Goal: Find contact information: Find contact information

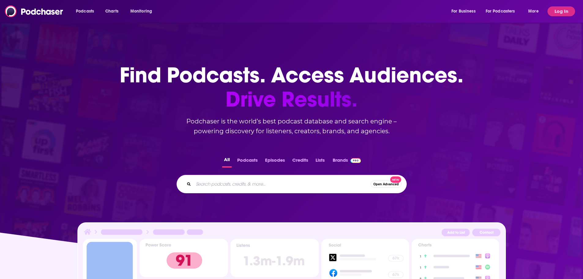
click at [224, 188] on input "Search podcasts, credits, & more..." at bounding box center [281, 184] width 177 height 10
type input "psychology today"
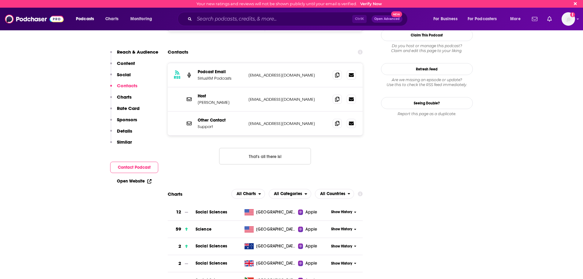
scroll to position [585, 0]
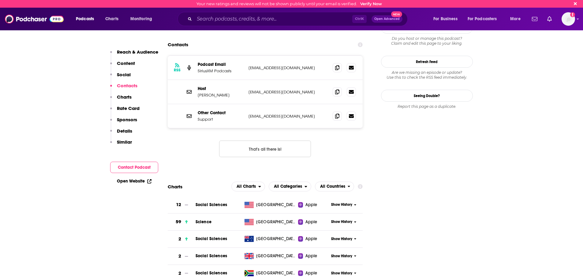
click at [287, 140] on button "That's all there is!" at bounding box center [265, 148] width 92 height 17
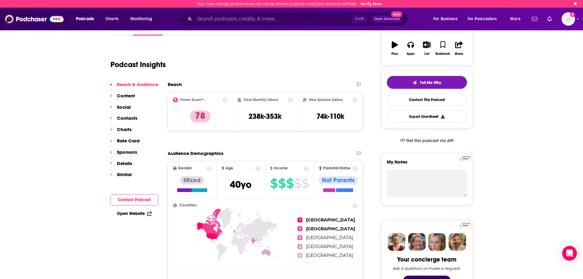
scroll to position [0, 0]
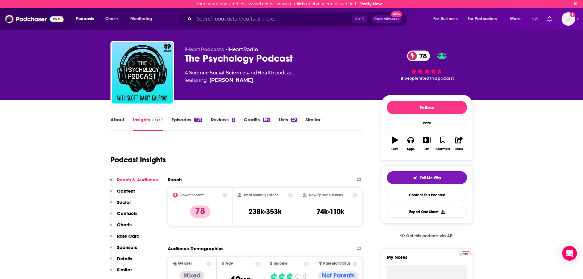
click at [136, 215] on p "Contacts" at bounding box center [127, 213] width 20 height 6
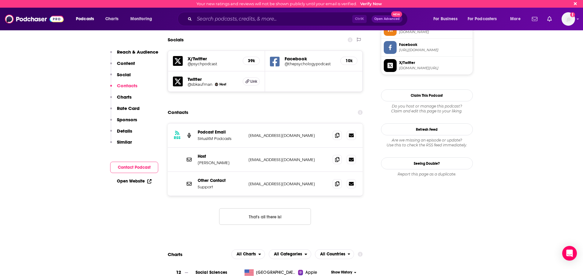
scroll to position [517, 0]
click at [337, 156] on icon at bounding box center [337, 158] width 4 height 5
